Goal: Information Seeking & Learning: Understand process/instructions

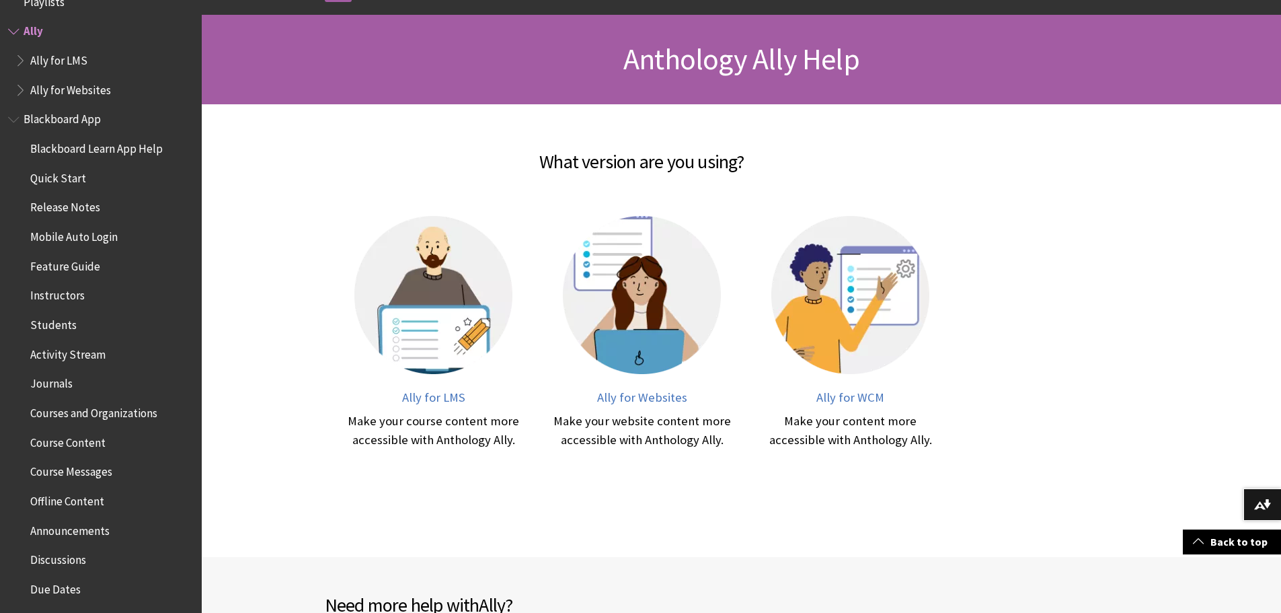
scroll to position [202, 0]
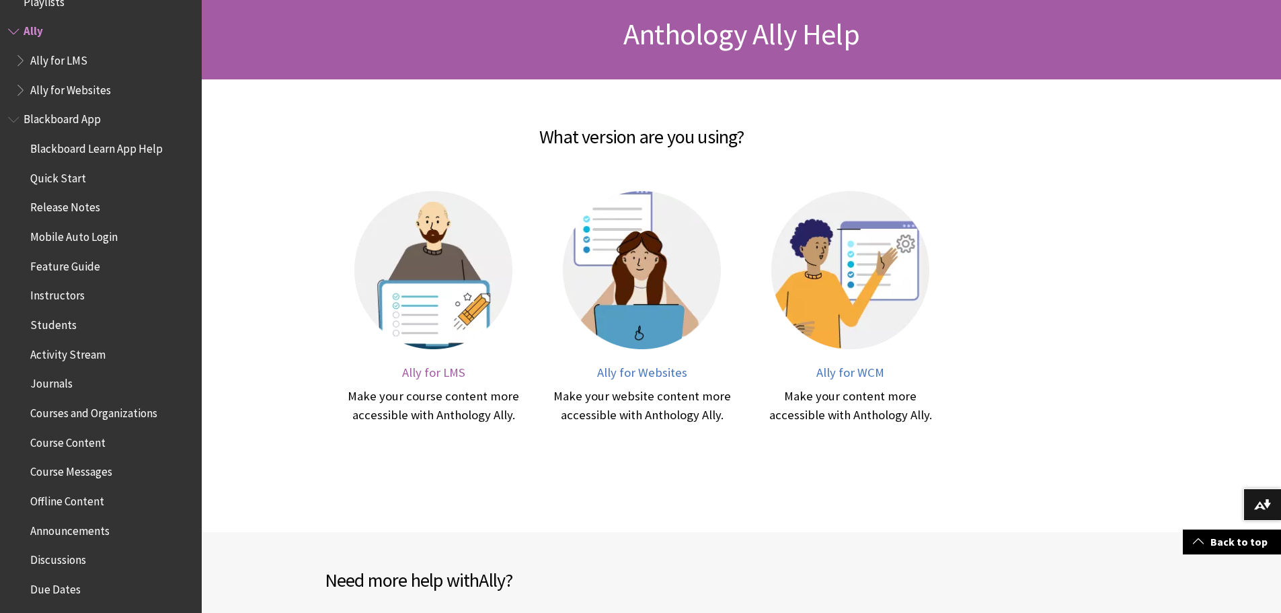
click at [421, 309] on img at bounding box center [433, 270] width 158 height 158
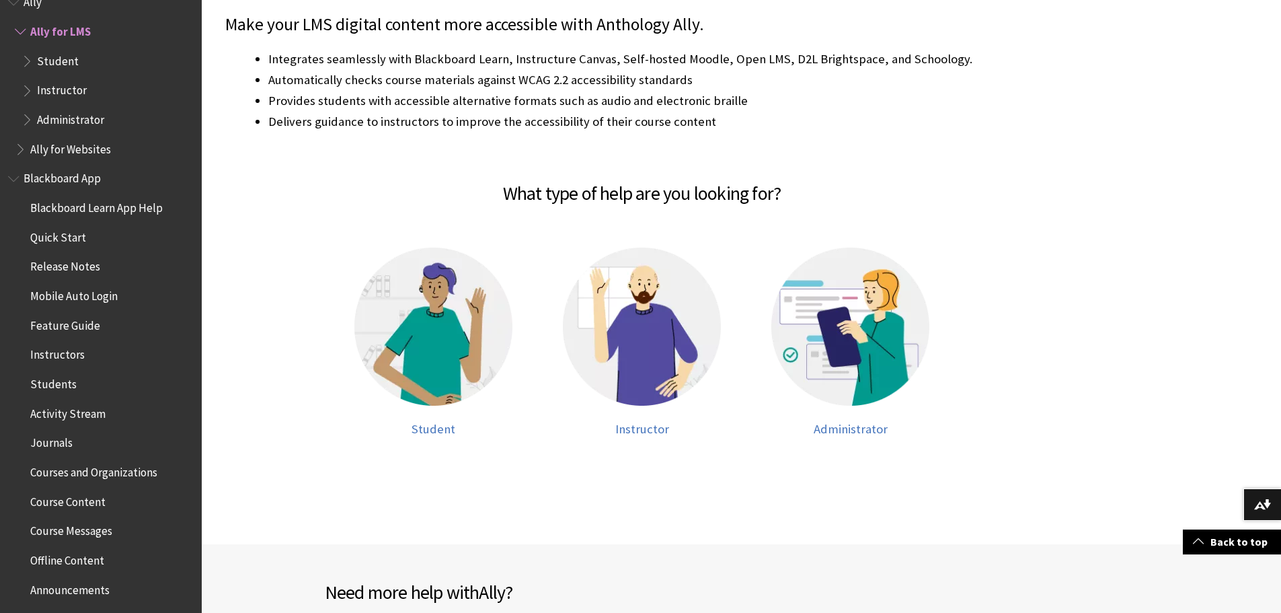
scroll to position [336, 0]
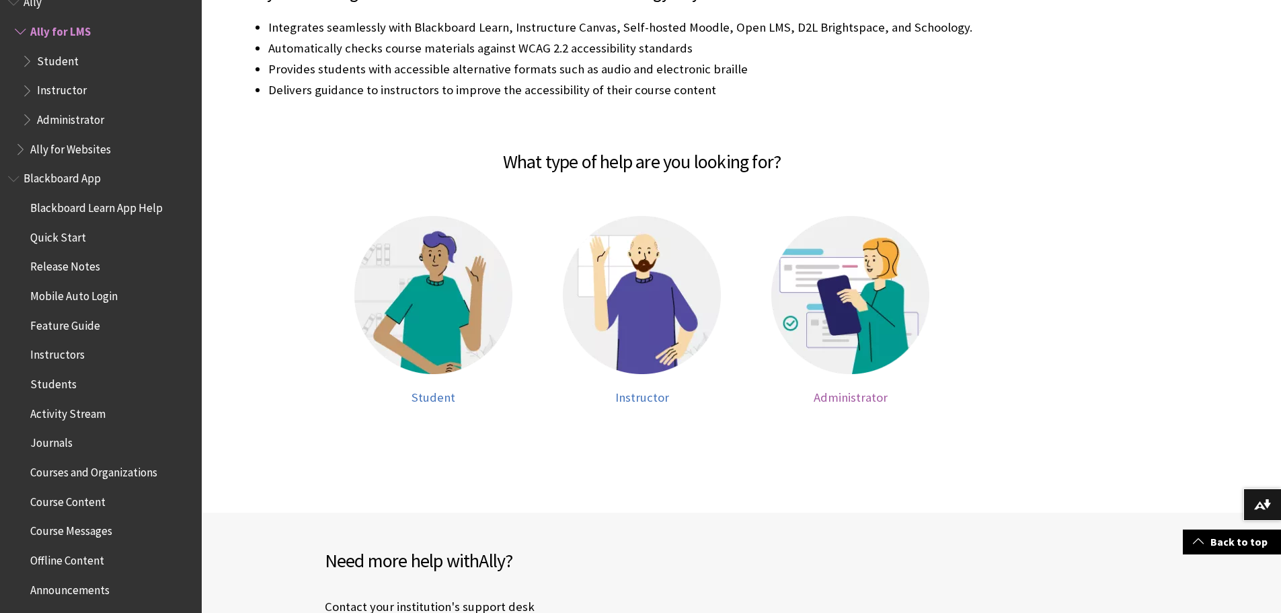
click at [845, 318] on img at bounding box center [851, 295] width 158 height 158
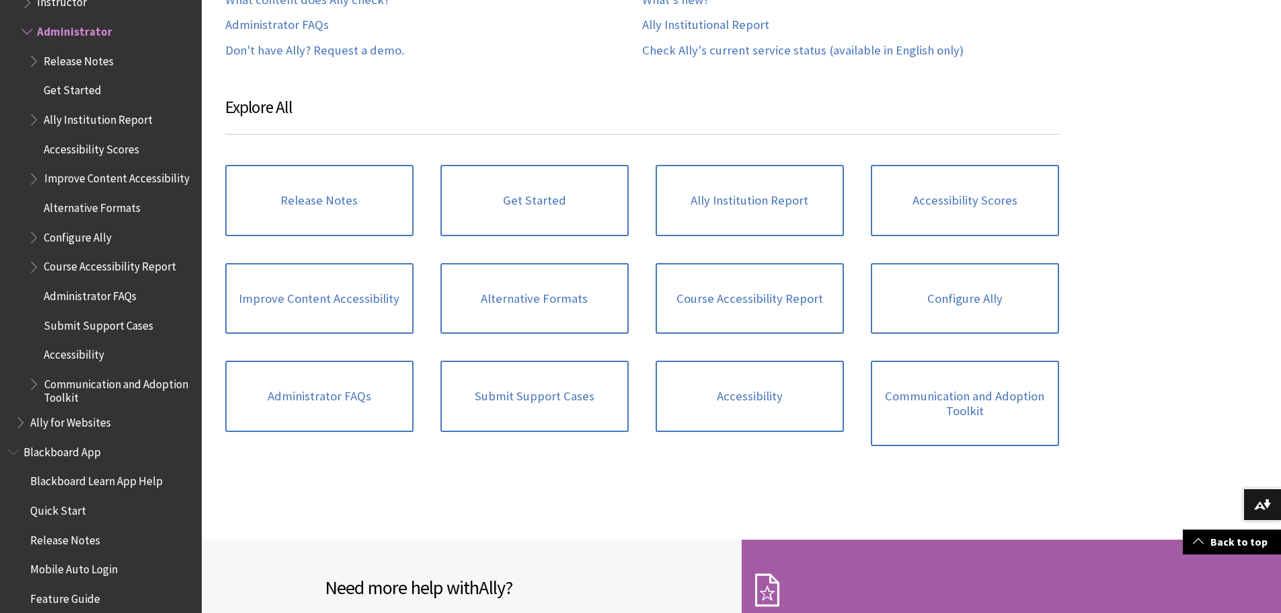
scroll to position [1009, 0]
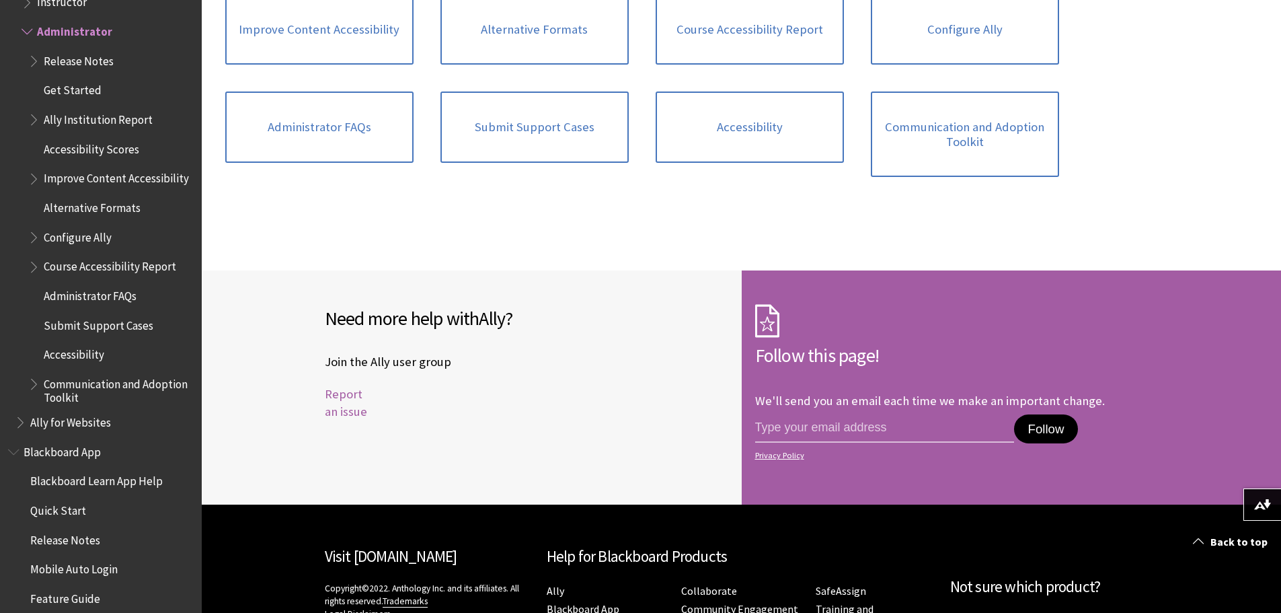
click at [348, 410] on link "Report an issue" at bounding box center [346, 402] width 42 height 33
